Goal: Transaction & Acquisition: Purchase product/service

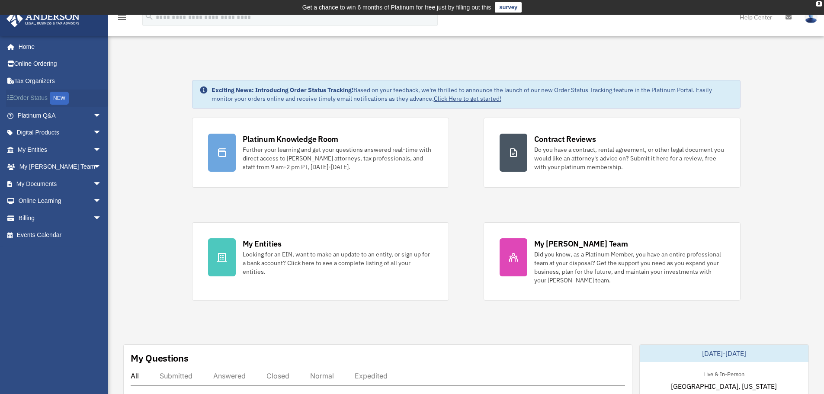
click at [49, 97] on link "Order Status NEW" at bounding box center [60, 98] width 109 height 18
click at [31, 217] on link "Billing arrow_drop_down" at bounding box center [60, 217] width 109 height 17
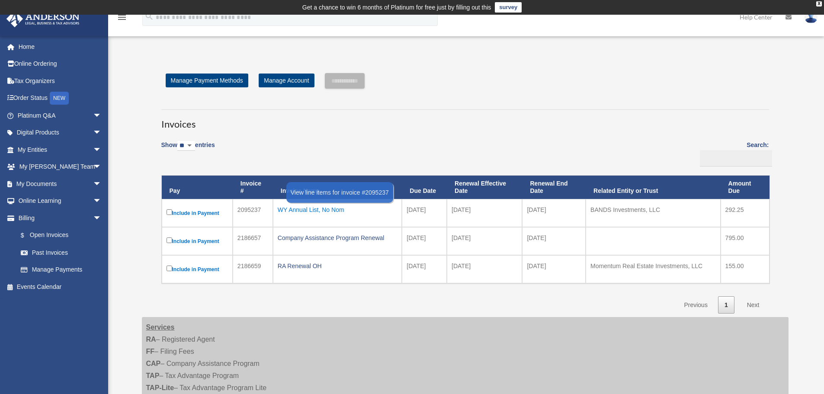
click at [329, 210] on div "WY Annual List, No Nom" at bounding box center [338, 210] width 120 height 12
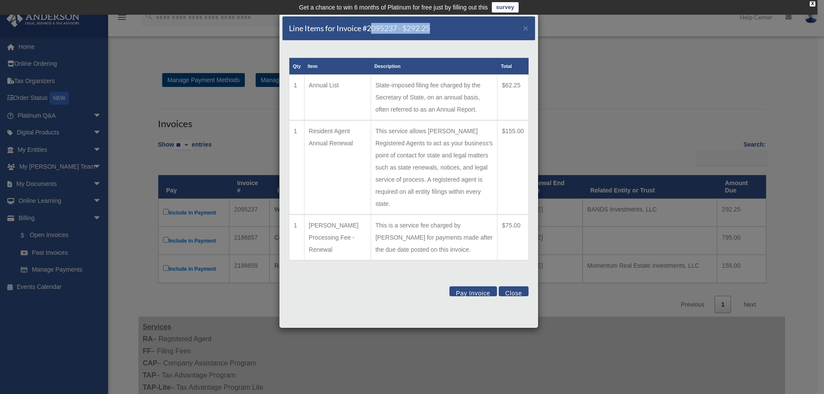
drag, startPoint x: 477, startPoint y: 29, endPoint x: 373, endPoint y: 40, distance: 104.4
click at [373, 40] on div "Line Items for Invoice #2095237 - $292.25 ×" at bounding box center [408, 28] width 252 height 24
click at [474, 286] on button "Pay Invoice" at bounding box center [473, 291] width 48 height 10
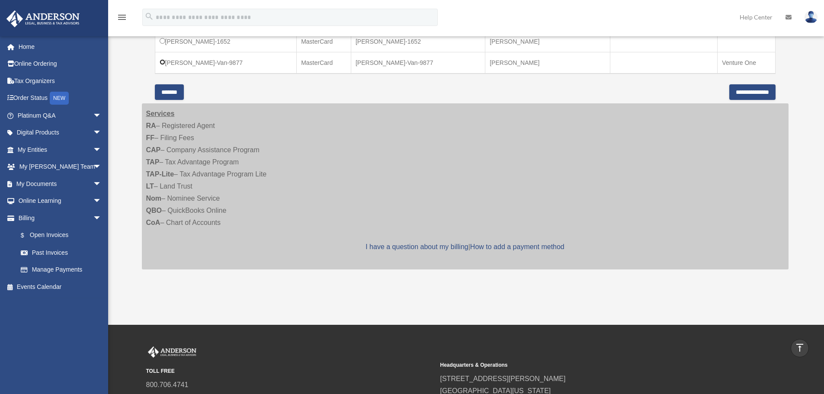
scroll to position [349, 0]
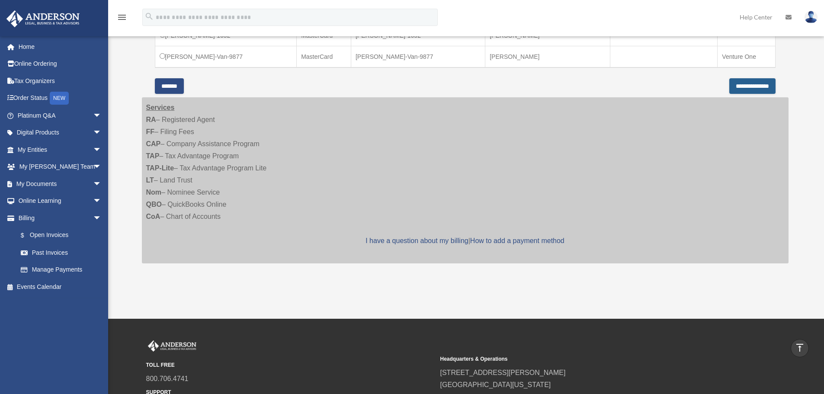
click at [730, 85] on input "**********" at bounding box center [752, 86] width 46 height 16
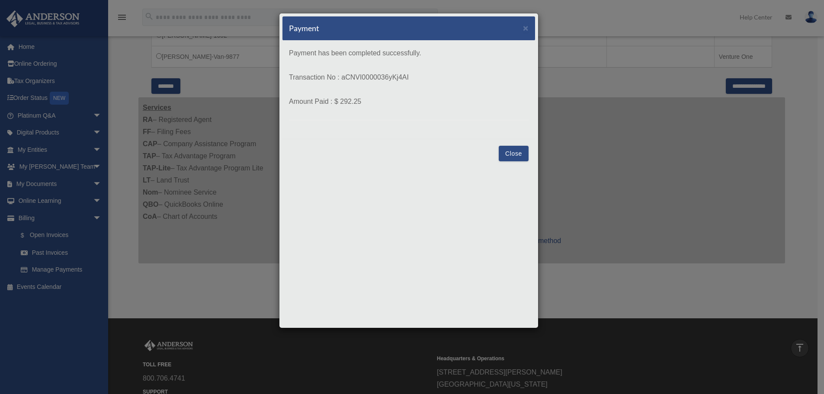
click at [515, 153] on button "Close" at bounding box center [513, 154] width 30 height 16
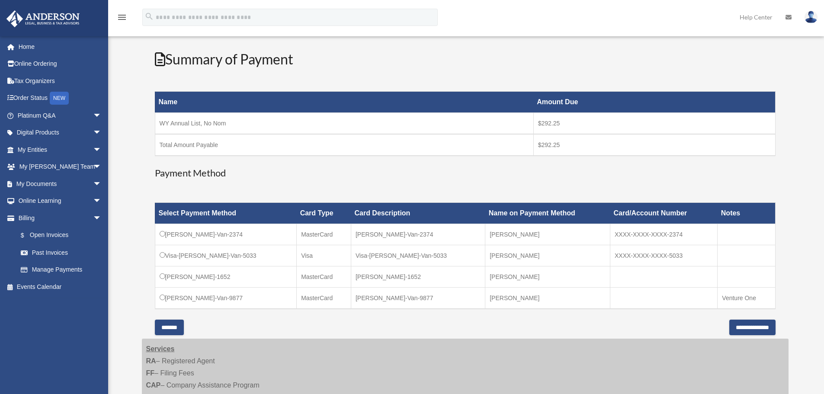
scroll to position [115, 0]
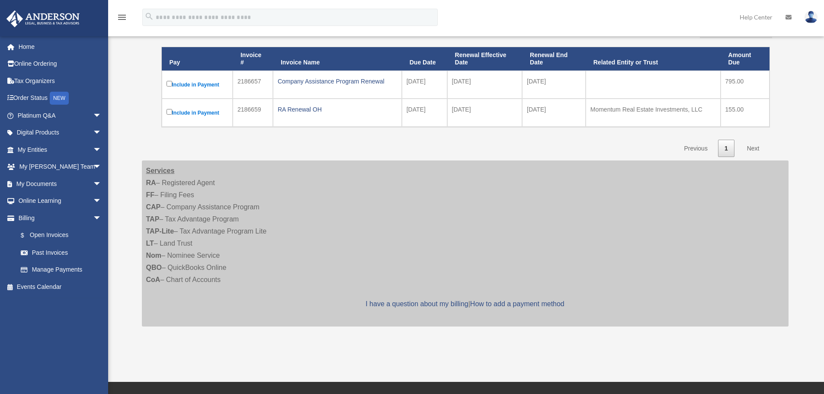
scroll to position [130, 0]
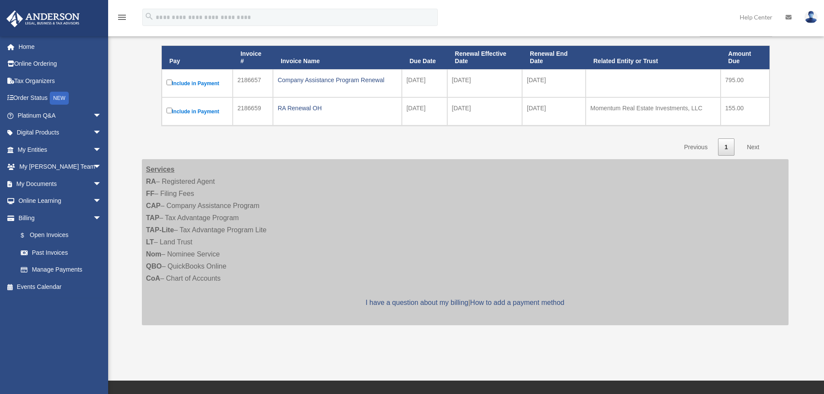
click at [347, 82] on div "Company Assistance Program Renewal" at bounding box center [337, 80] width 119 height 12
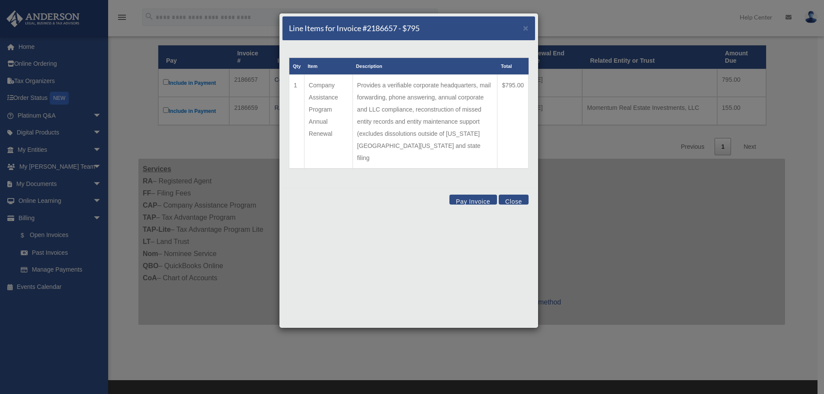
click at [464, 195] on button "Pay Invoice" at bounding box center [473, 200] width 48 height 10
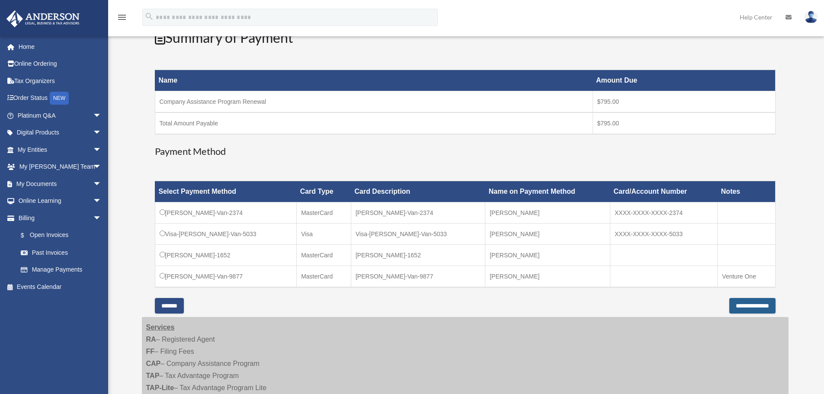
click at [749, 306] on input "**********" at bounding box center [752, 306] width 46 height 16
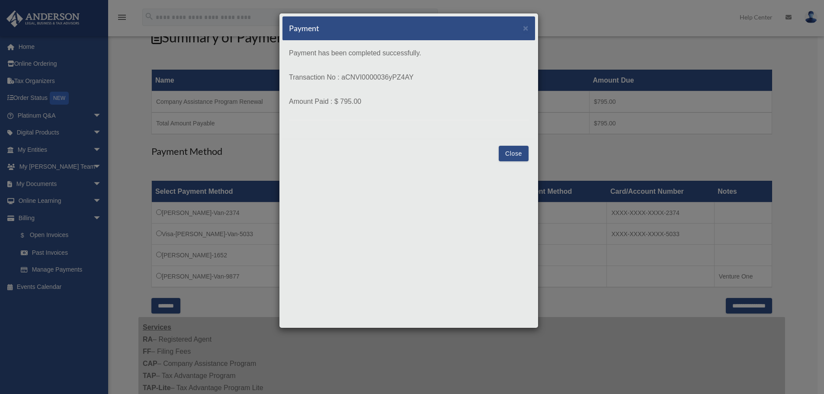
click at [513, 150] on button "Close" at bounding box center [513, 154] width 30 height 16
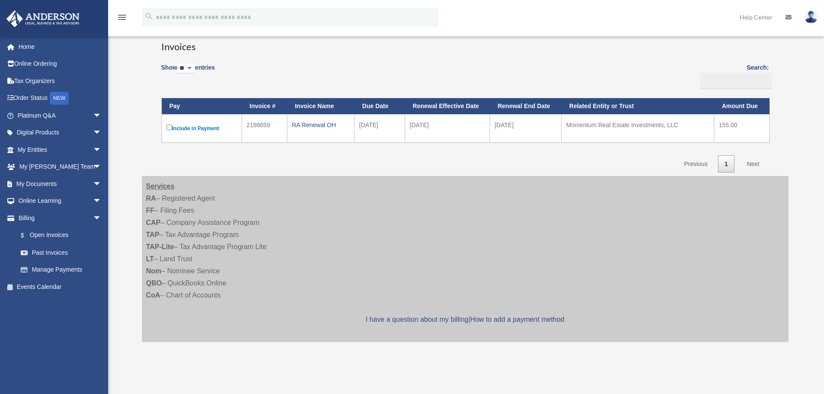
scroll to position [69, 0]
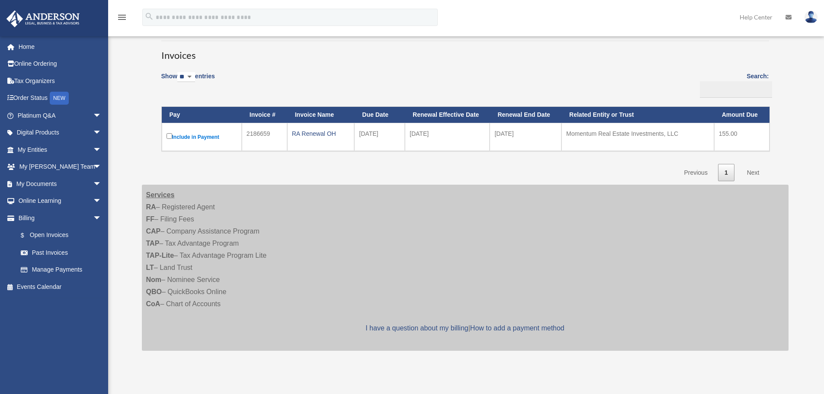
click at [303, 134] on div "RA Renewal OH" at bounding box center [321, 134] width 58 height 12
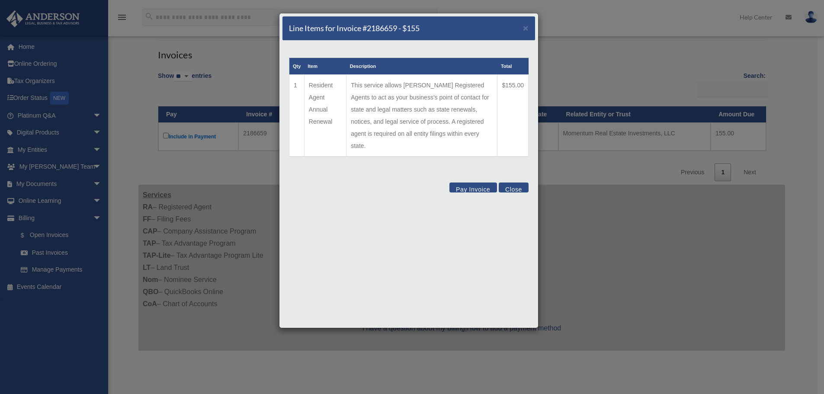
click at [466, 182] on button "Pay Invoice" at bounding box center [473, 187] width 48 height 10
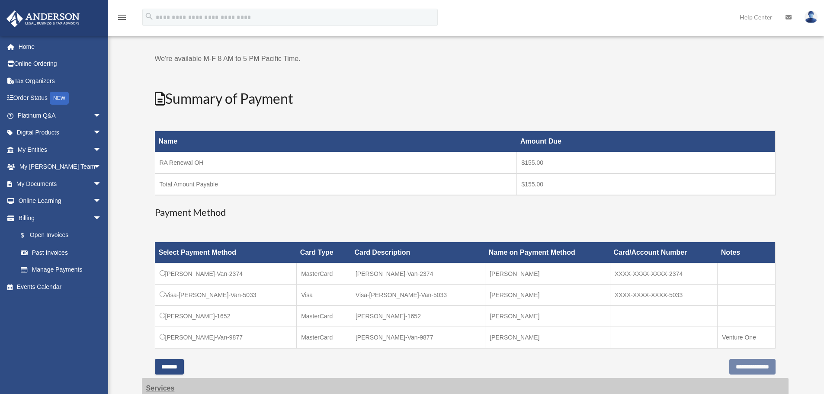
scroll to position [83, 0]
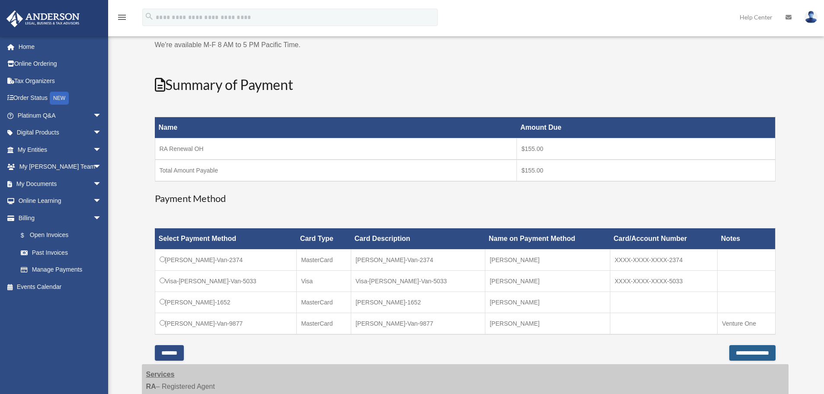
click at [729, 350] on input "**********" at bounding box center [752, 353] width 46 height 16
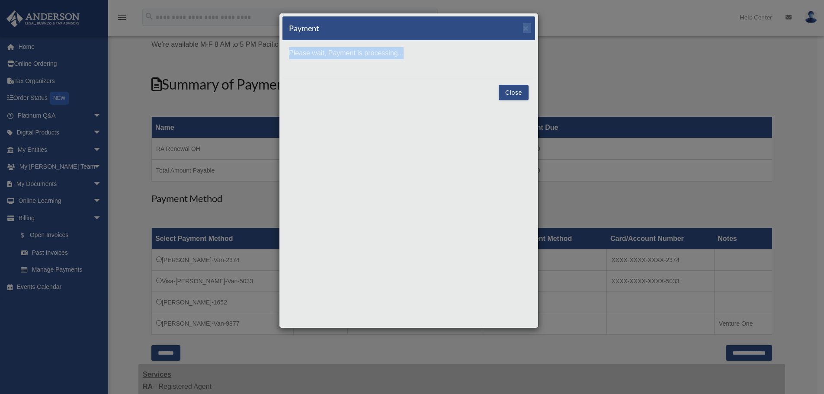
drag, startPoint x: 403, startPoint y: 19, endPoint x: 628, endPoint y: 53, distance: 227.4
click at [628, 53] on div "Payment × Please wait, Payment is processing... Close" at bounding box center [412, 197] width 824 height 394
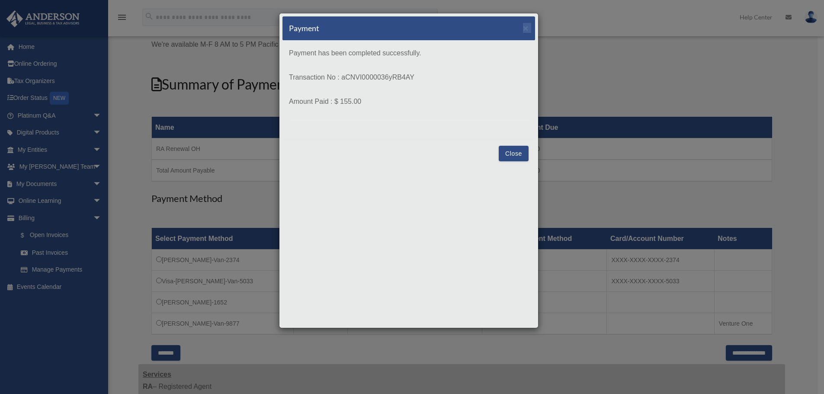
click at [512, 146] on button "Close" at bounding box center [513, 154] width 30 height 16
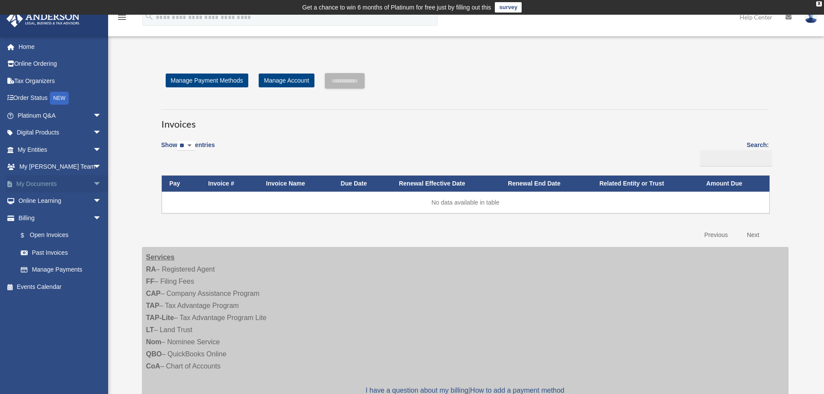
click at [73, 181] on link "My Documents arrow_drop_down" at bounding box center [60, 183] width 109 height 17
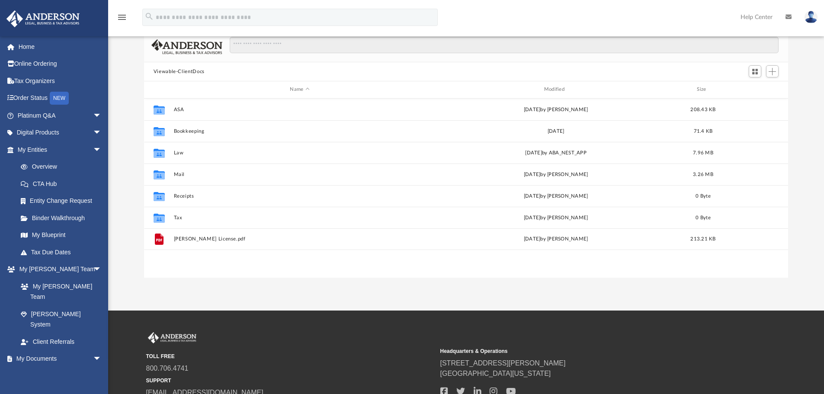
scroll to position [74, 0]
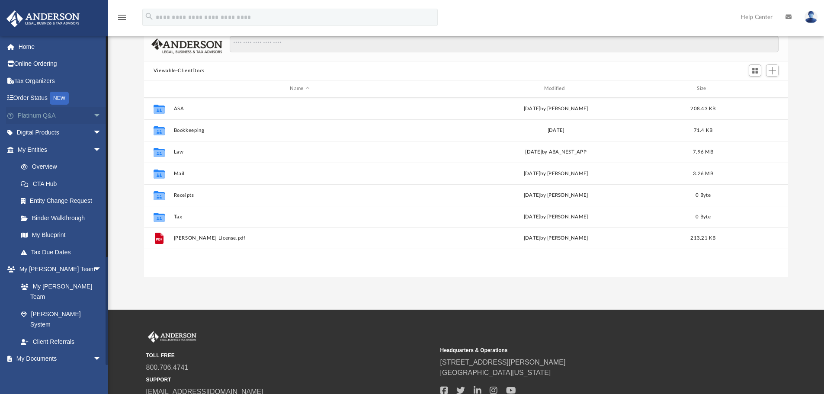
click at [93, 115] on span "arrow_drop_down" at bounding box center [101, 116] width 17 height 18
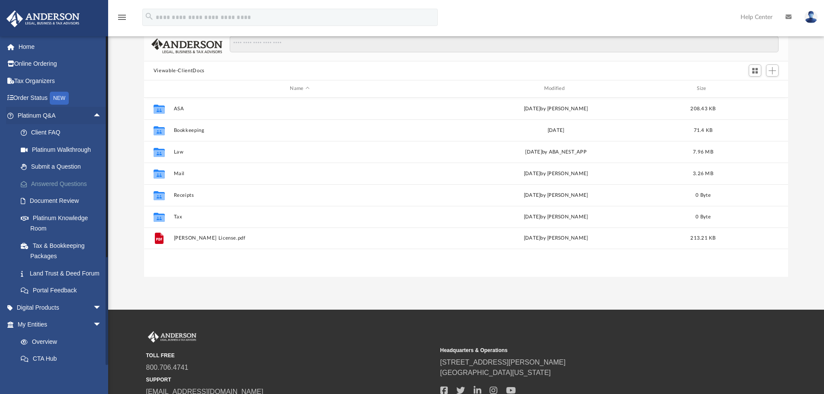
click at [75, 186] on link "Answered Questions" at bounding box center [63, 183] width 102 height 17
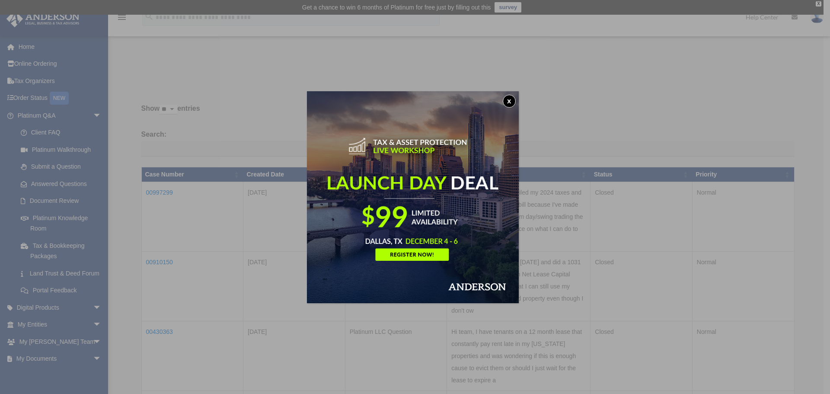
click at [506, 102] on button "x" at bounding box center [509, 101] width 13 height 13
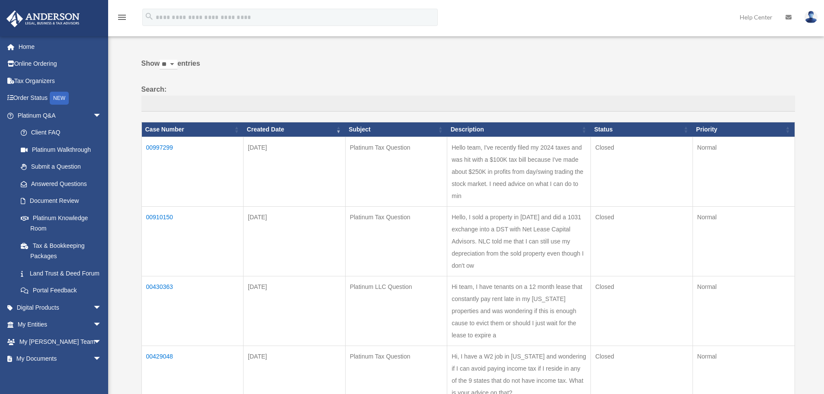
scroll to position [54, 0]
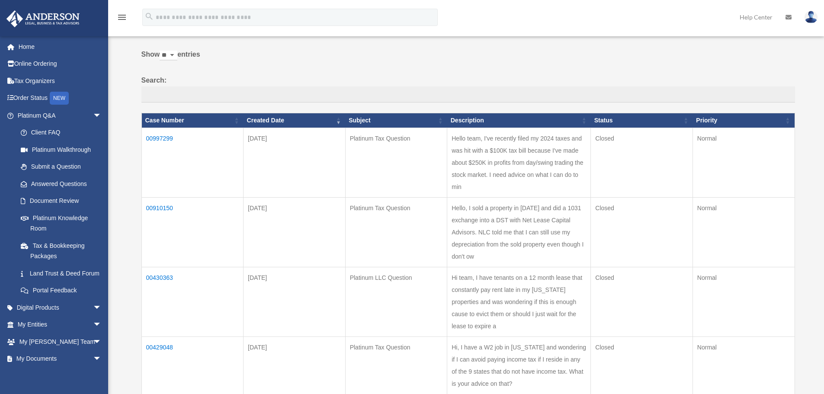
click at [155, 139] on td "00997299" at bounding box center [192, 163] width 102 height 70
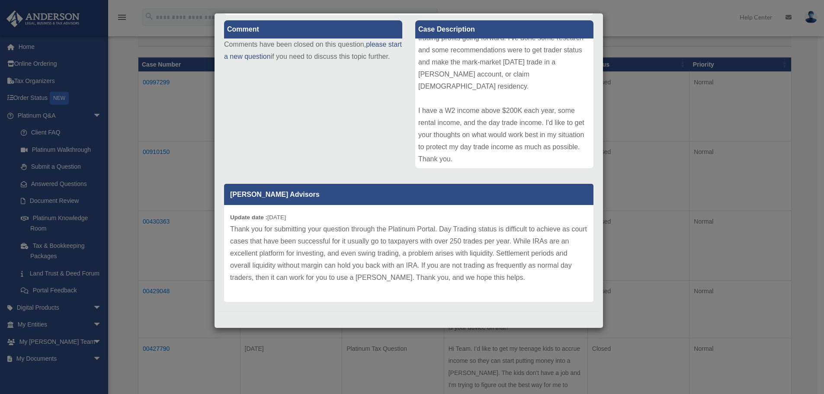
scroll to position [120, 0]
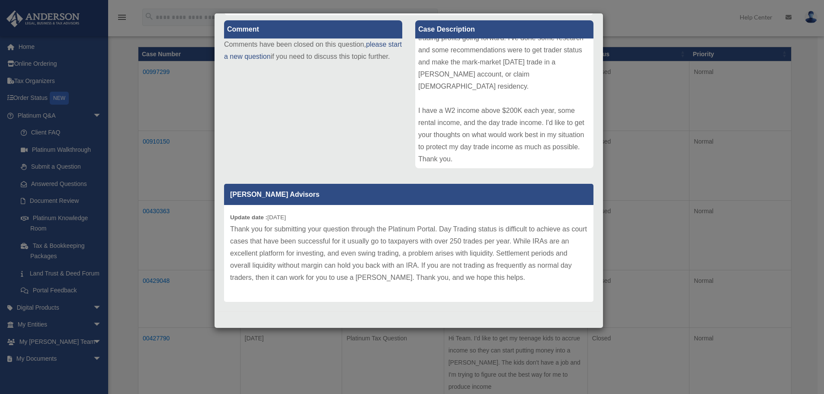
click at [127, 99] on div "Case Detail × Platinum Tax Question Case Number 00997299 Created Date [DATE] St…" at bounding box center [412, 197] width 824 height 394
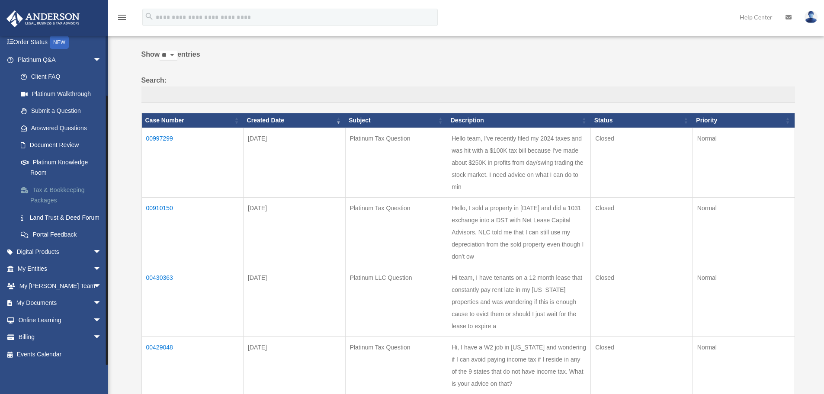
scroll to position [61, 0]
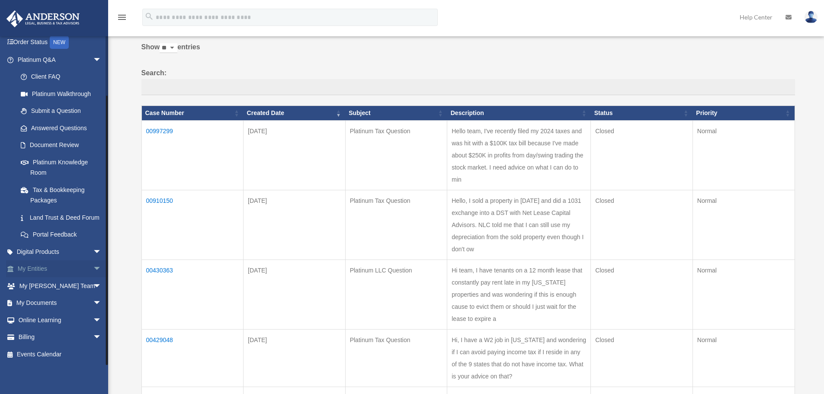
click at [93, 268] on span "arrow_drop_down" at bounding box center [101, 269] width 17 height 18
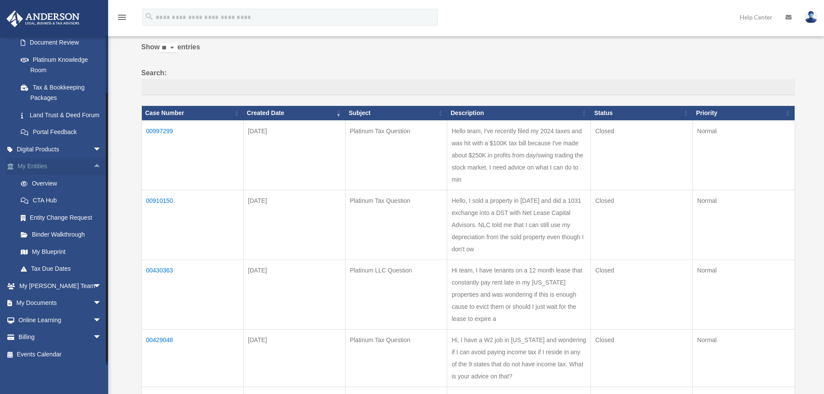
scroll to position [169, 0]
click at [93, 284] on span "arrow_drop_down" at bounding box center [101, 286] width 17 height 18
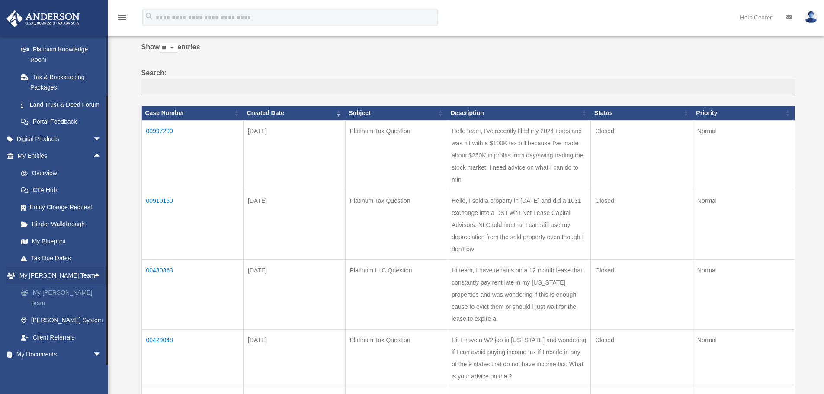
click at [77, 304] on link "My [PERSON_NAME] Team" at bounding box center [63, 298] width 102 height 28
